Goal: Register for event/course

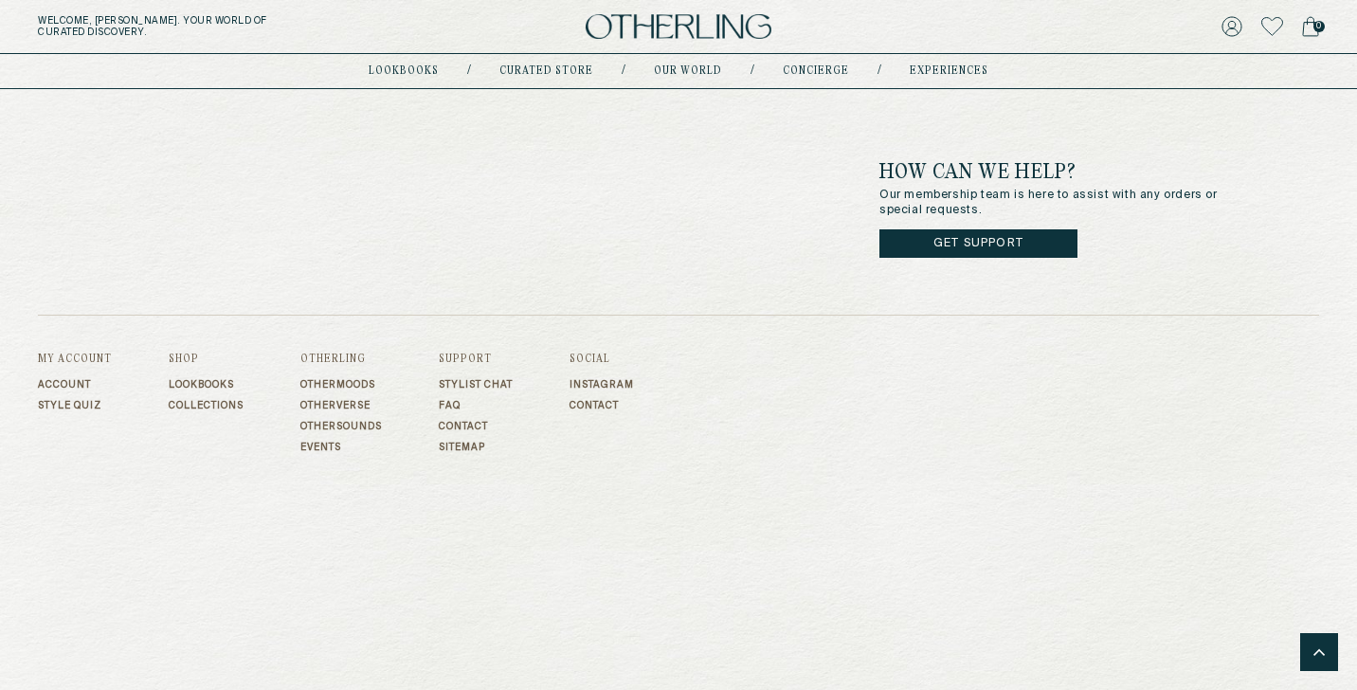
scroll to position [6013, 0]
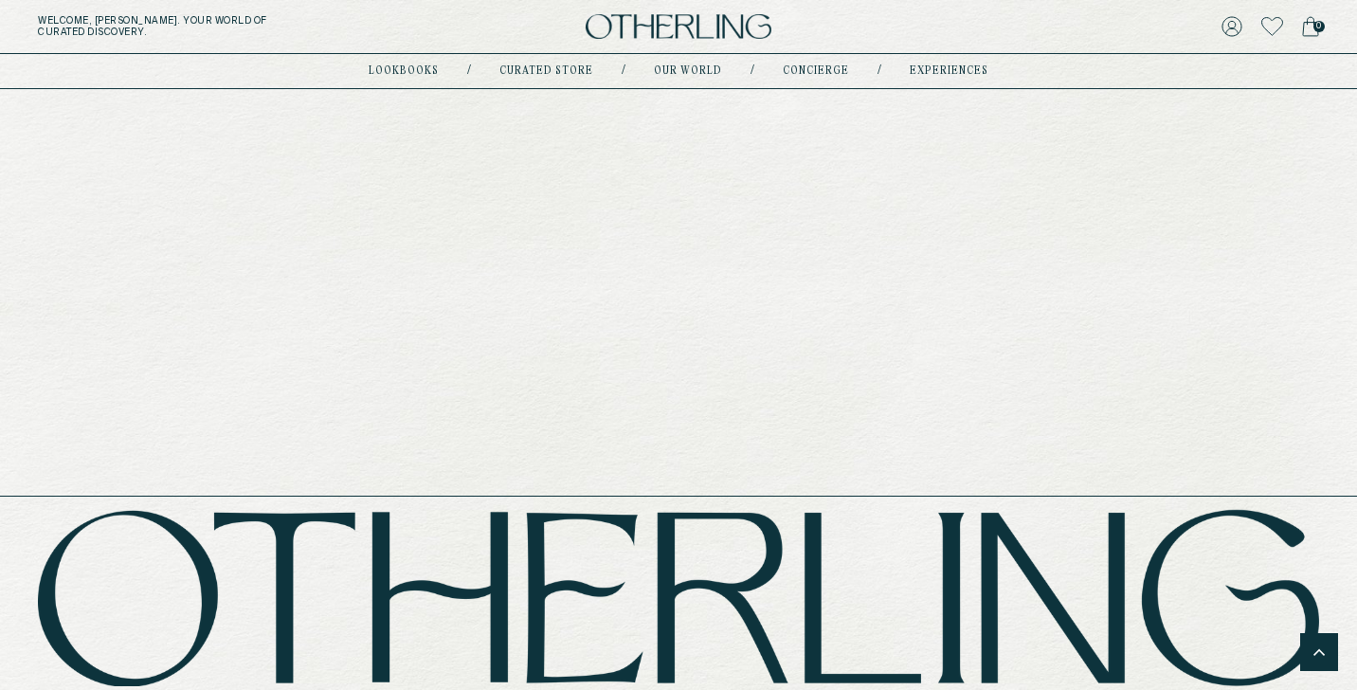
click at [948, 71] on link "experiences" at bounding box center [949, 70] width 79 height 9
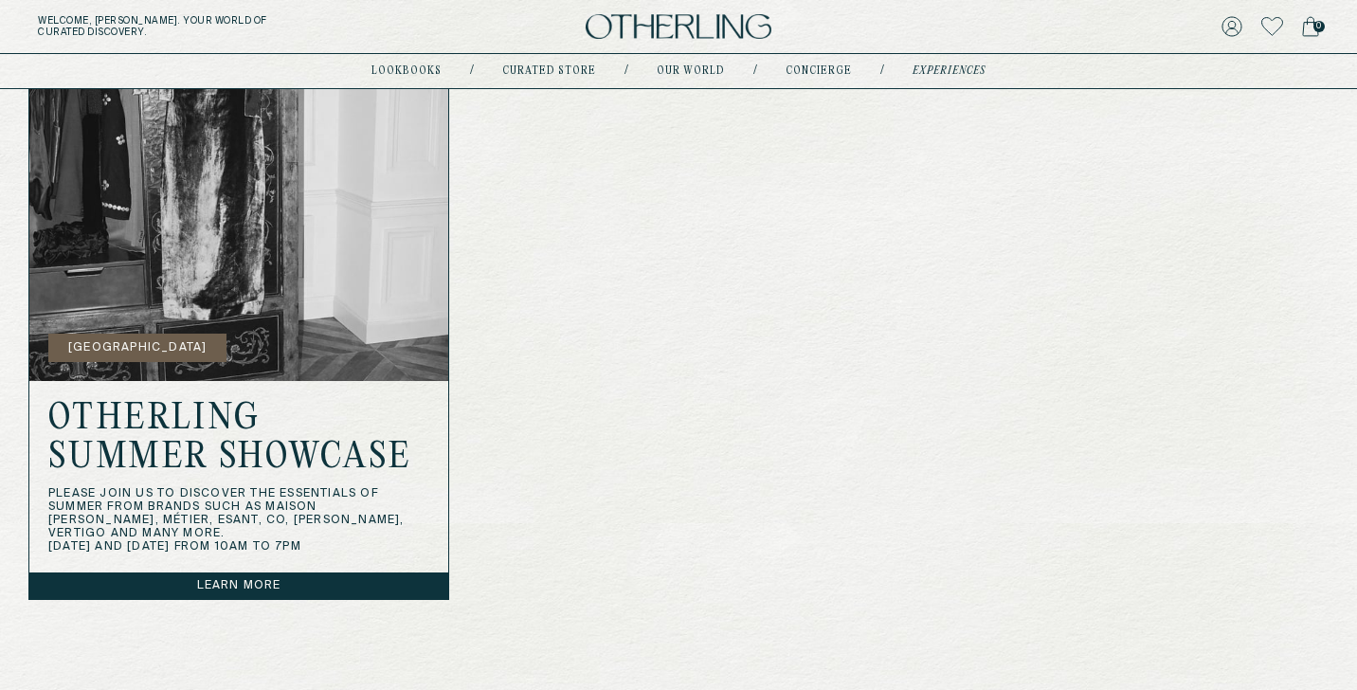
scroll to position [688, 0]
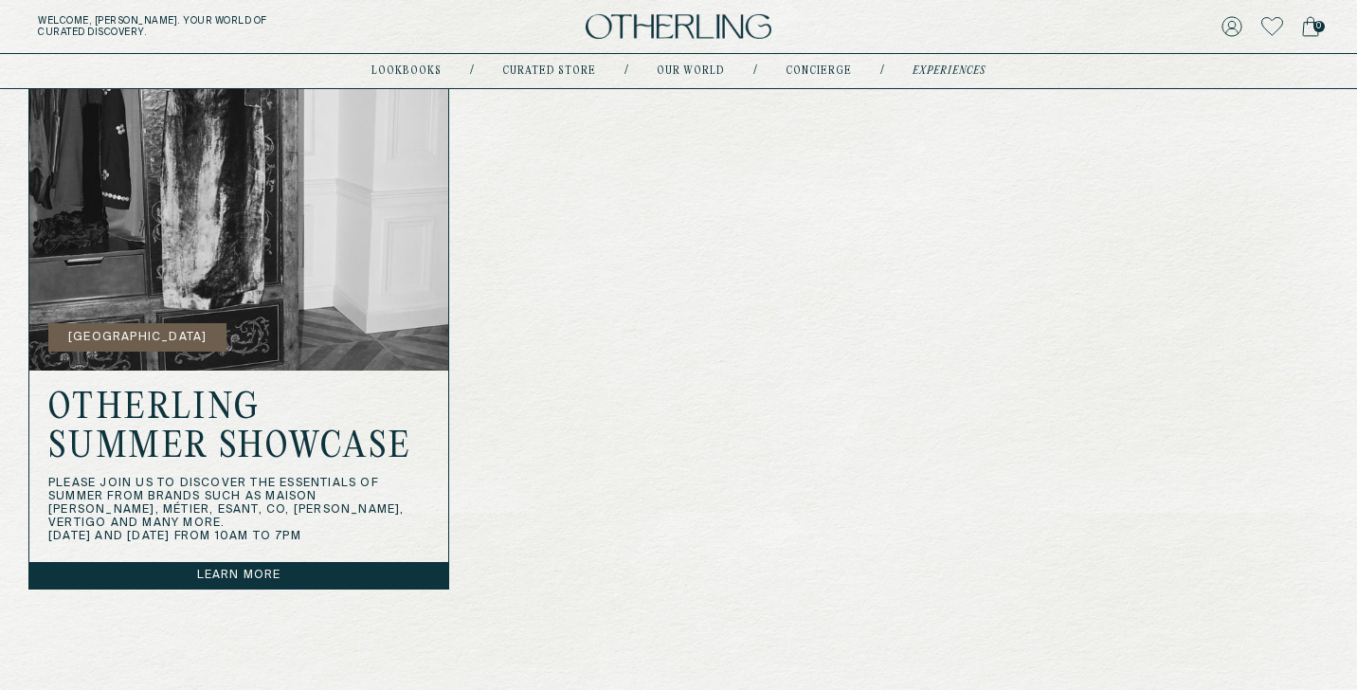
click at [246, 577] on link "Learn more" at bounding box center [238, 575] width 419 height 27
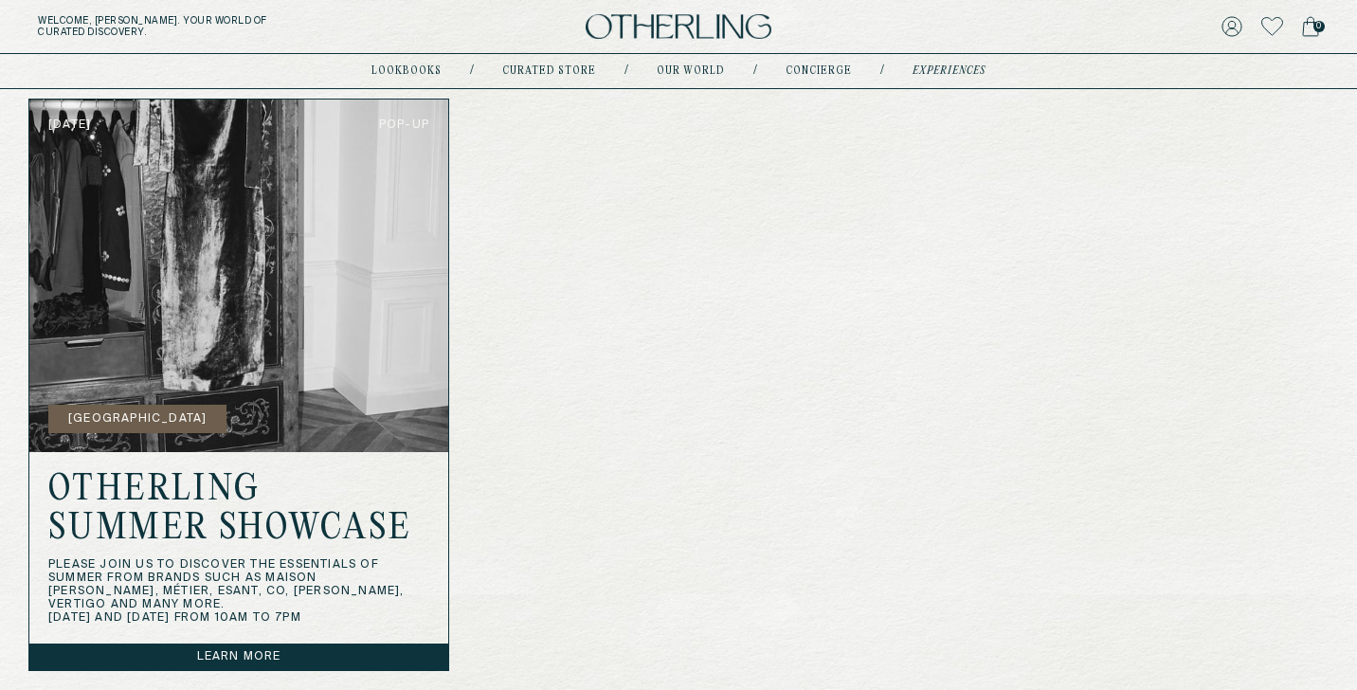
scroll to position [623, 0]
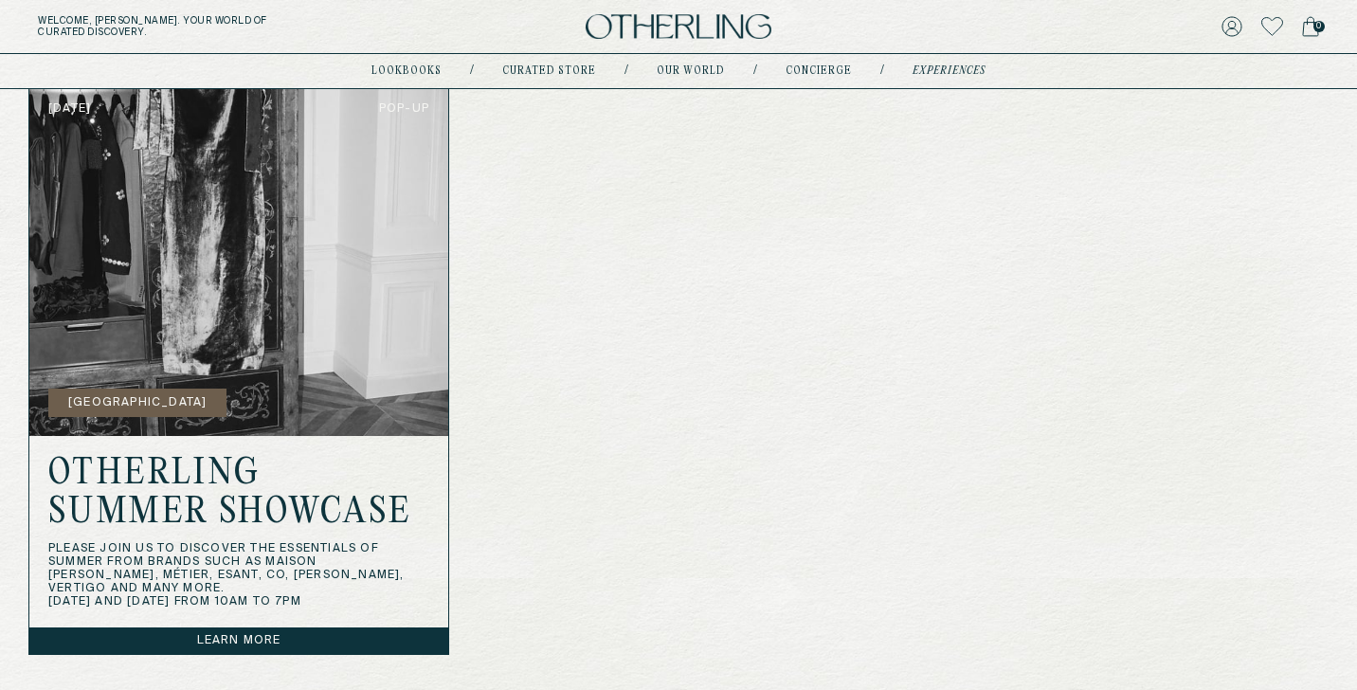
click at [246, 637] on link "Learn more" at bounding box center [238, 640] width 419 height 27
